Goal: Information Seeking & Learning: Learn about a topic

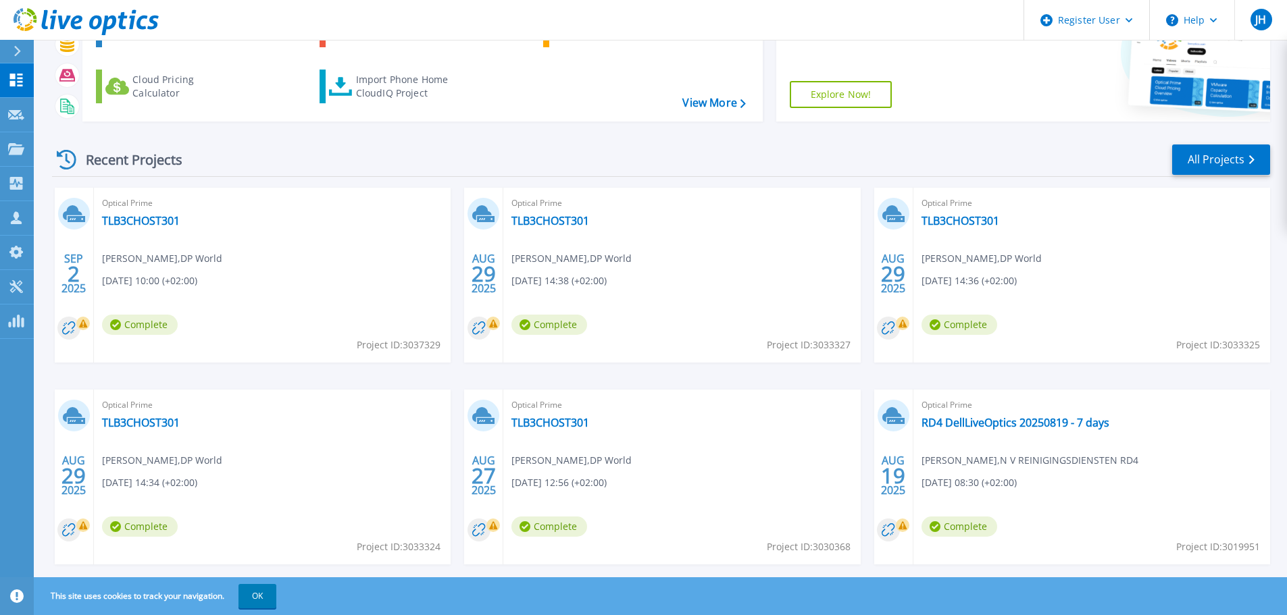
scroll to position [133, 0]
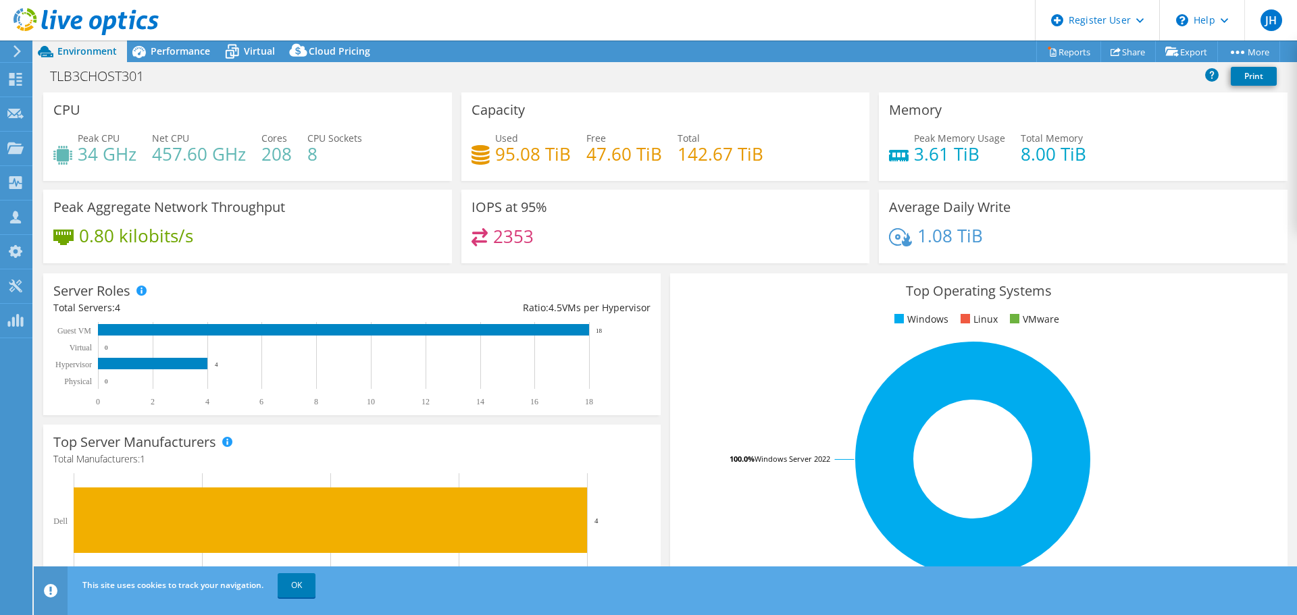
select select "USD"
click at [173, 48] on span "Performance" at bounding box center [180, 51] width 59 height 13
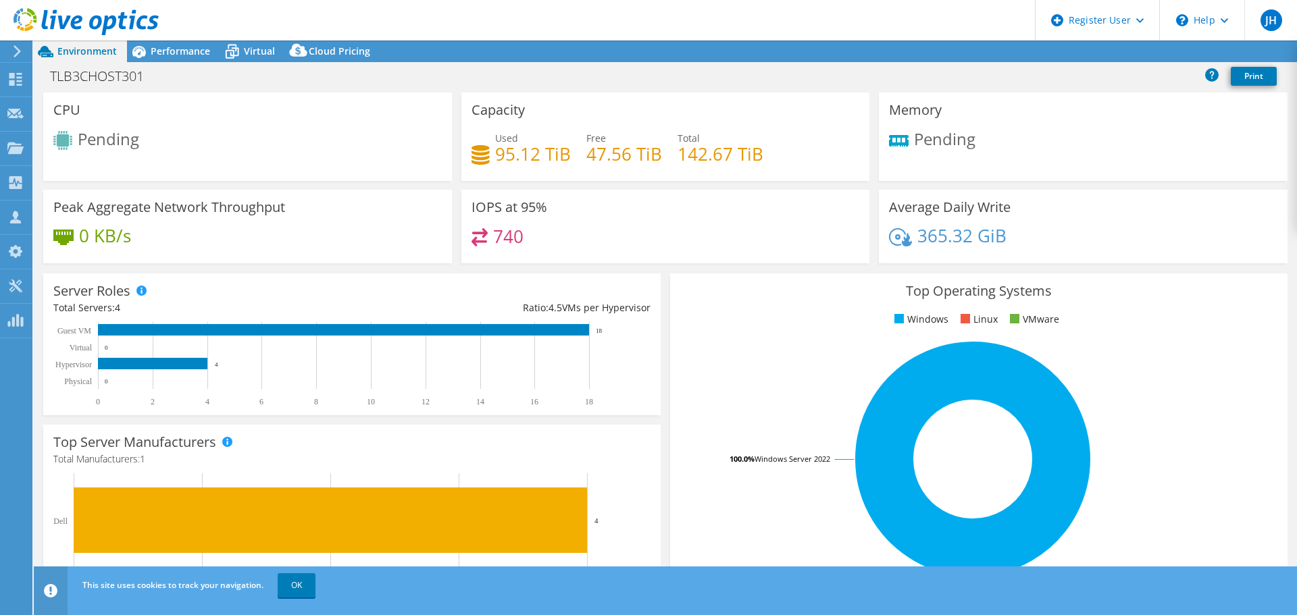
select select "USD"
click at [182, 55] on span "Performance" at bounding box center [180, 51] width 59 height 13
select select "USD"
click at [186, 49] on span "Performance" at bounding box center [180, 51] width 59 height 13
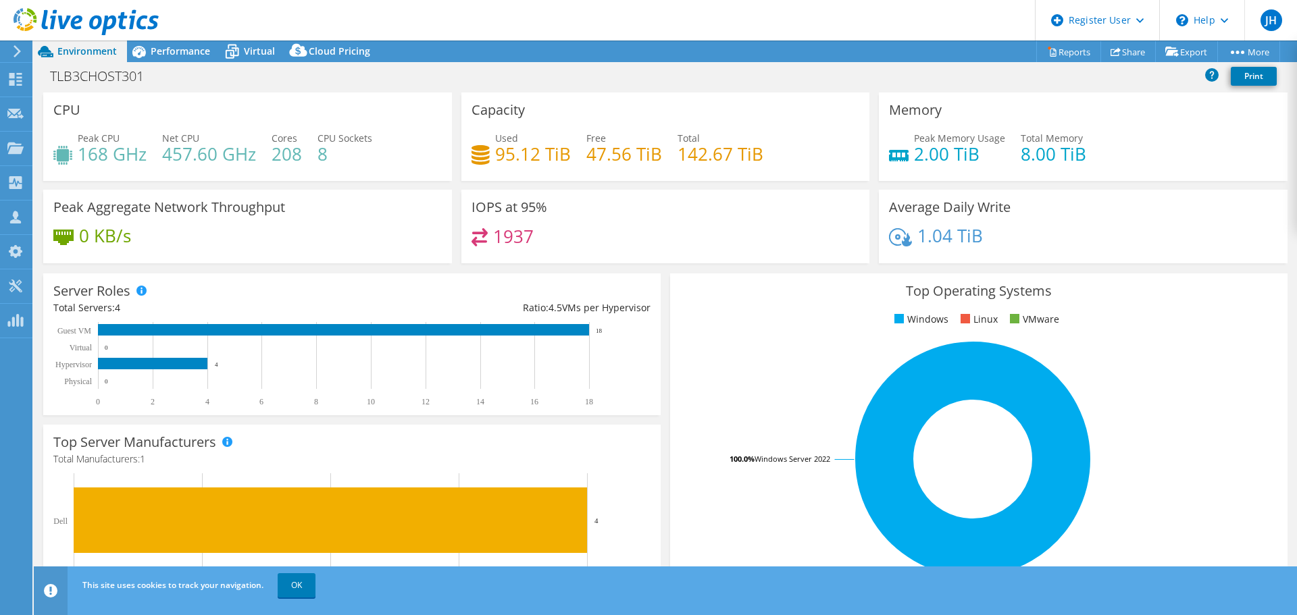
select select "USD"
click at [168, 50] on span "Performance" at bounding box center [180, 51] width 59 height 13
select select "USD"
click at [168, 53] on span "Performance" at bounding box center [180, 51] width 59 height 13
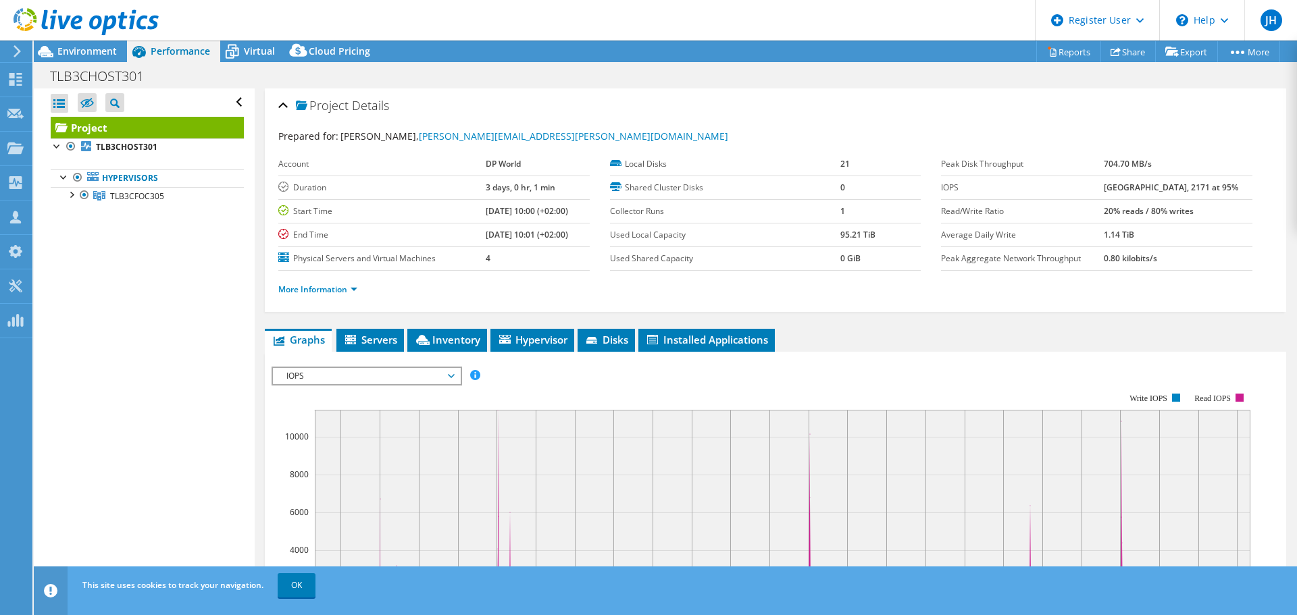
click at [288, 488] on rect at bounding box center [761, 510] width 979 height 270
